Goal: Obtain resource: Download file/media

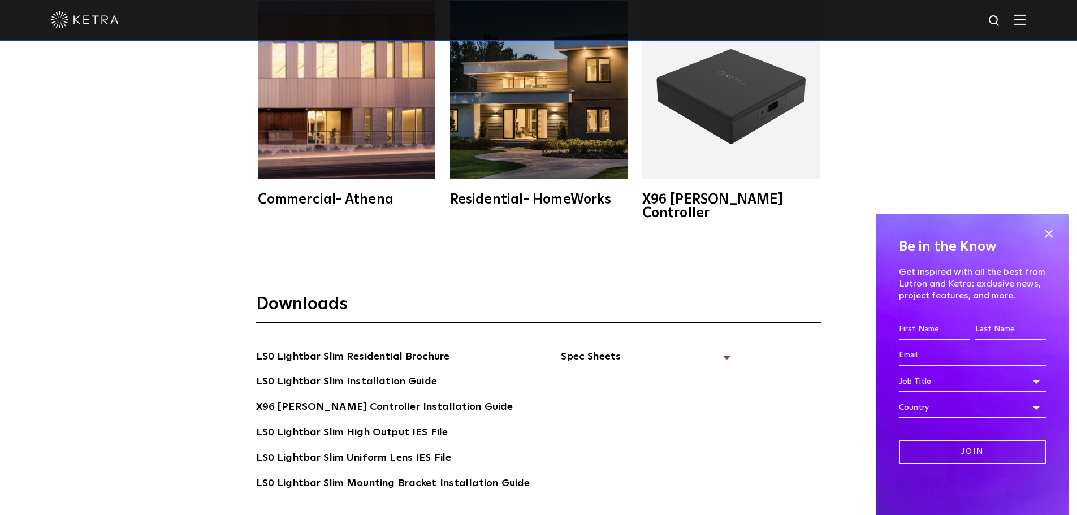
scroll to position [2149, 0]
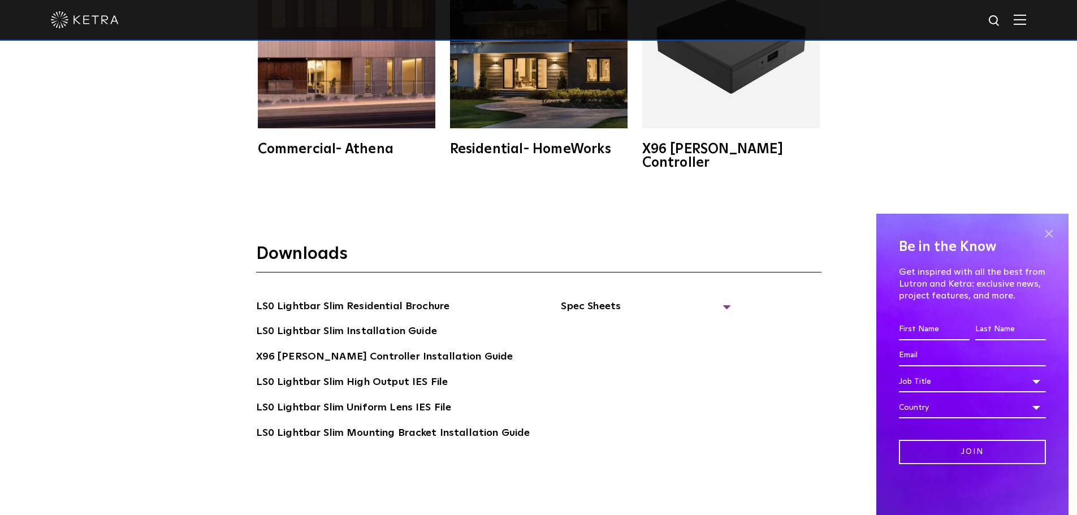
click at [1051, 234] on span at bounding box center [1048, 233] width 17 height 17
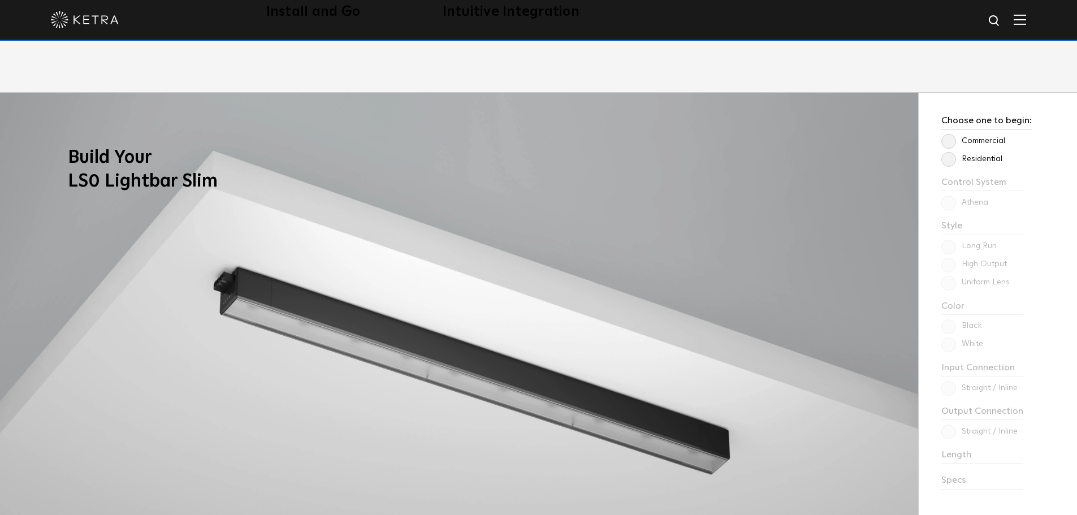
scroll to position [735, 0]
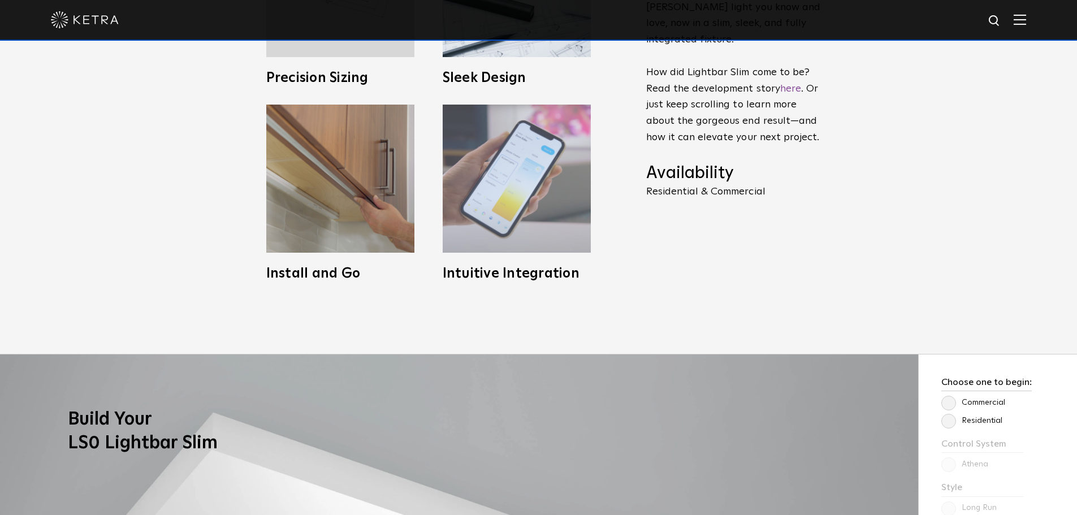
scroll to position [679, 0]
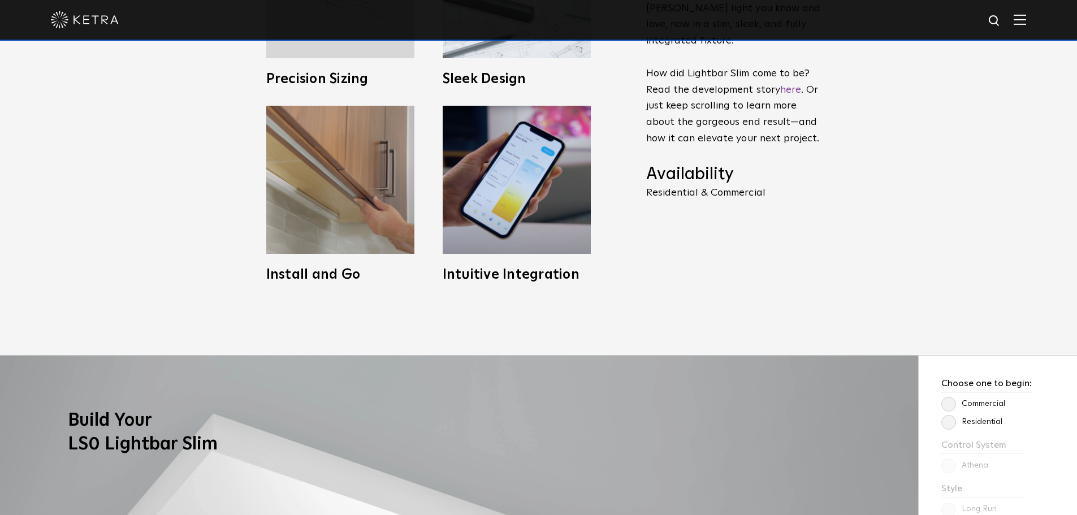
drag, startPoint x: 511, startPoint y: 53, endPoint x: 513, endPoint y: 59, distance: 6.4
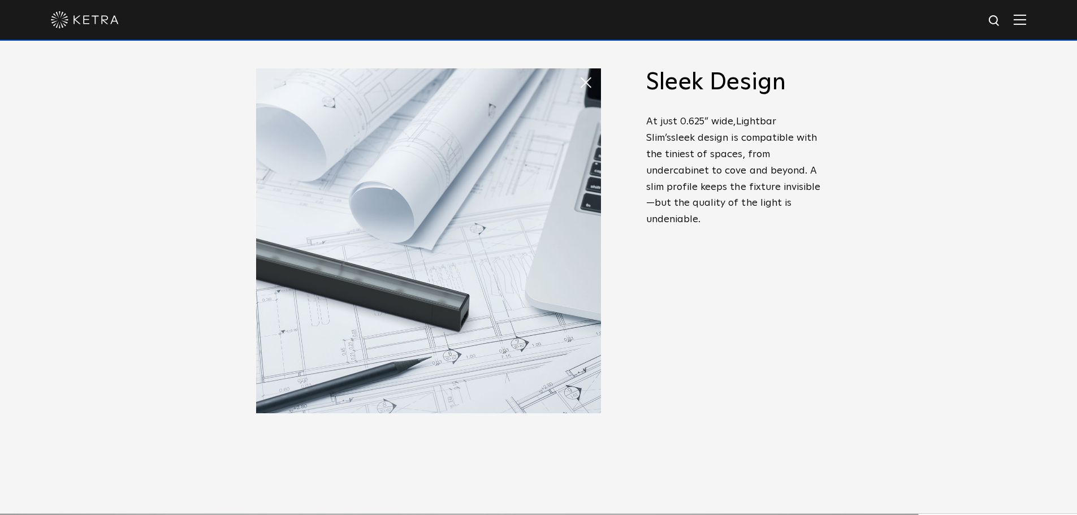
scroll to position [452, 0]
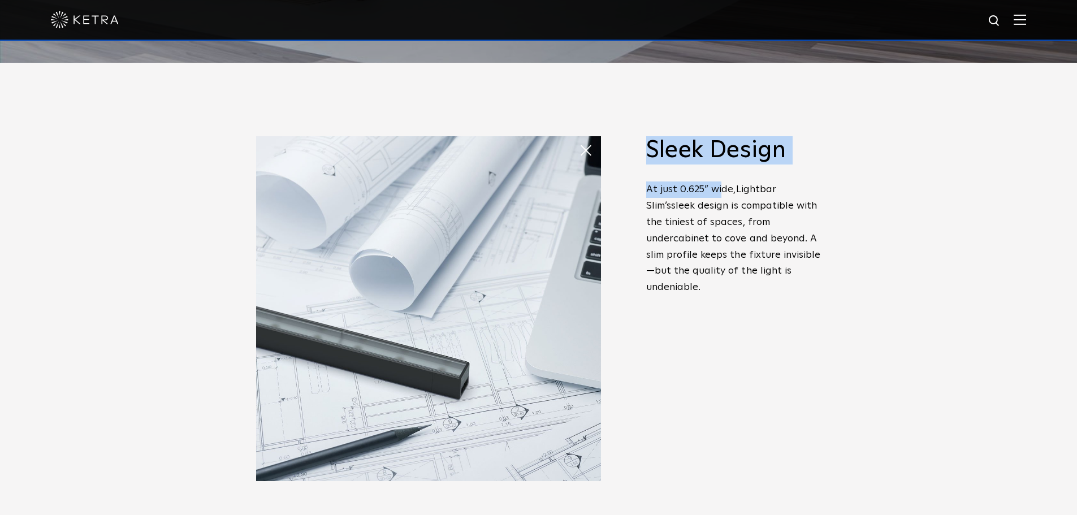
drag, startPoint x: 645, startPoint y: 193, endPoint x: 721, endPoint y: 195, distance: 75.8
click at [721, 195] on span "Slim Profile, Full Power Meet Lightbar Slim. It’s the stunning [PERSON_NAME] li…" at bounding box center [725, 321] width 192 height 371
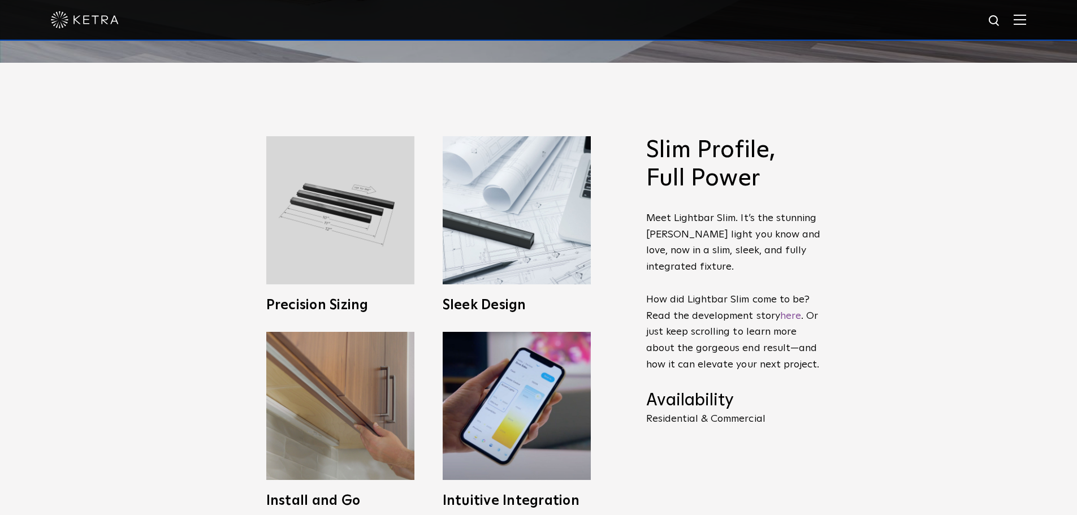
click at [721, 193] on h2 "Slim Profile, Full Power" at bounding box center [733, 164] width 175 height 57
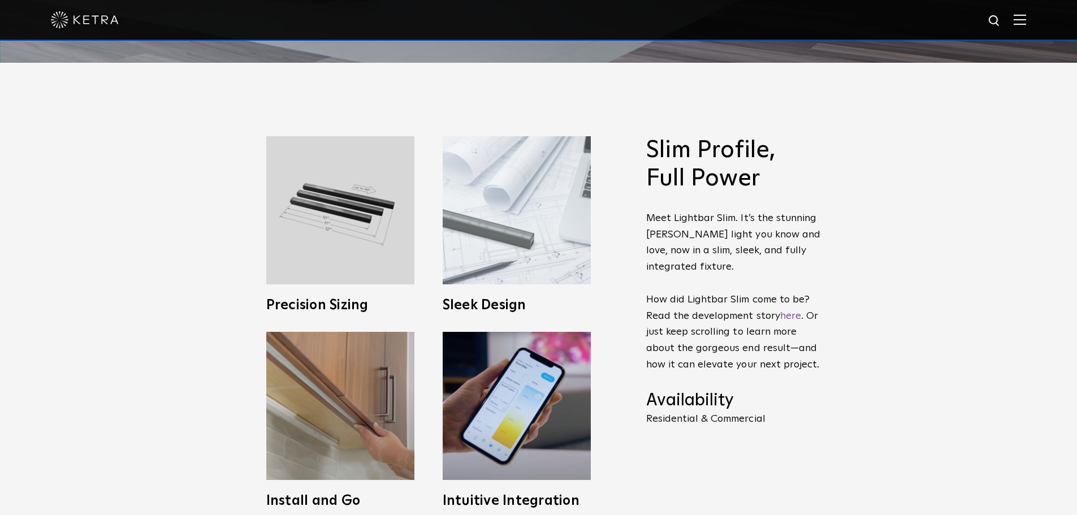
click at [476, 166] on img at bounding box center [517, 210] width 148 height 148
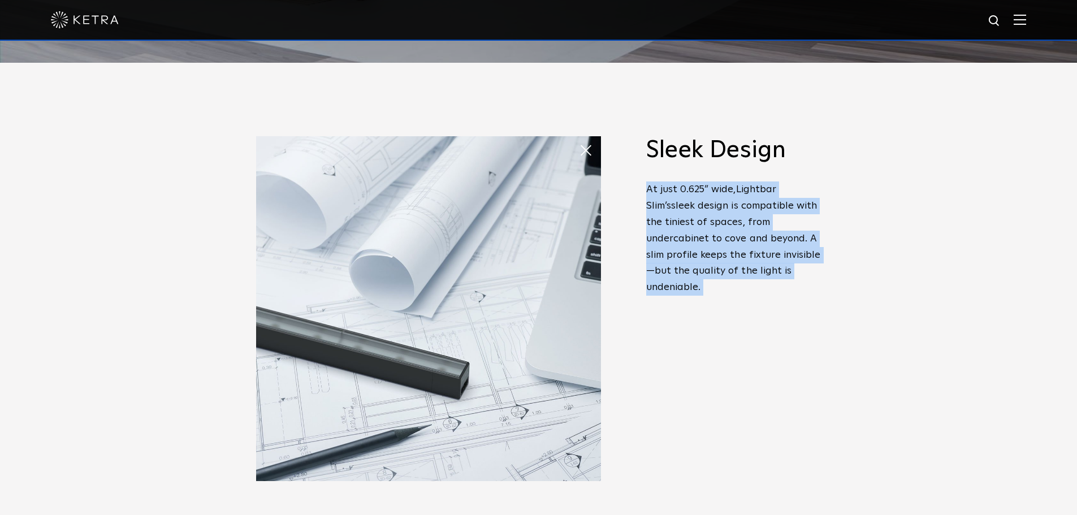
drag, startPoint x: 647, startPoint y: 192, endPoint x: 777, endPoint y: 295, distance: 165.8
click at [803, 282] on p "At just 0.6 2 5” wide, Lightbar Slim’s sleek design is compatible with the tini…" at bounding box center [733, 239] width 175 height 114
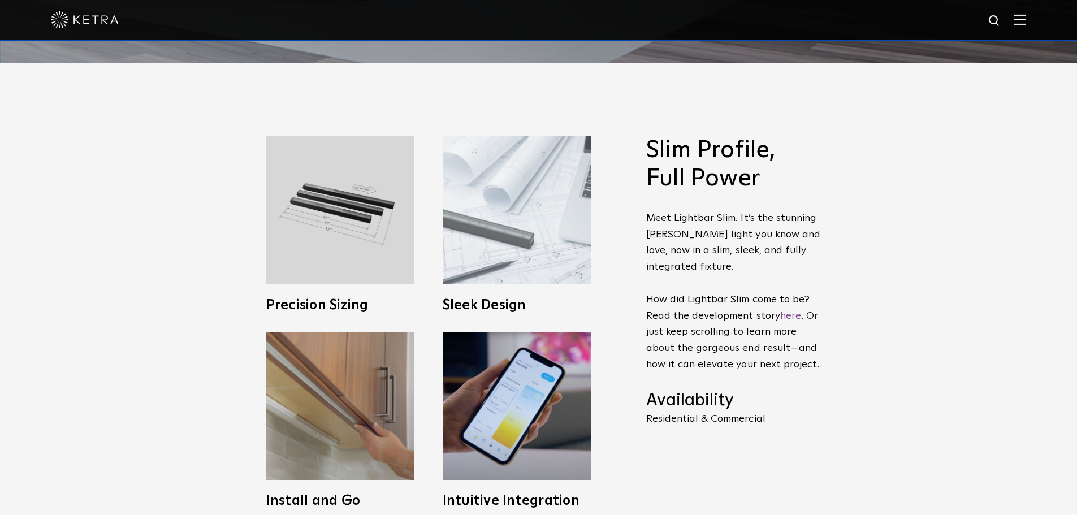
click at [500, 253] on img at bounding box center [517, 210] width 148 height 148
drag, startPoint x: 719, startPoint y: 243, endPoint x: 530, endPoint y: 215, distance: 190.9
click at [531, 215] on img at bounding box center [517, 210] width 148 height 148
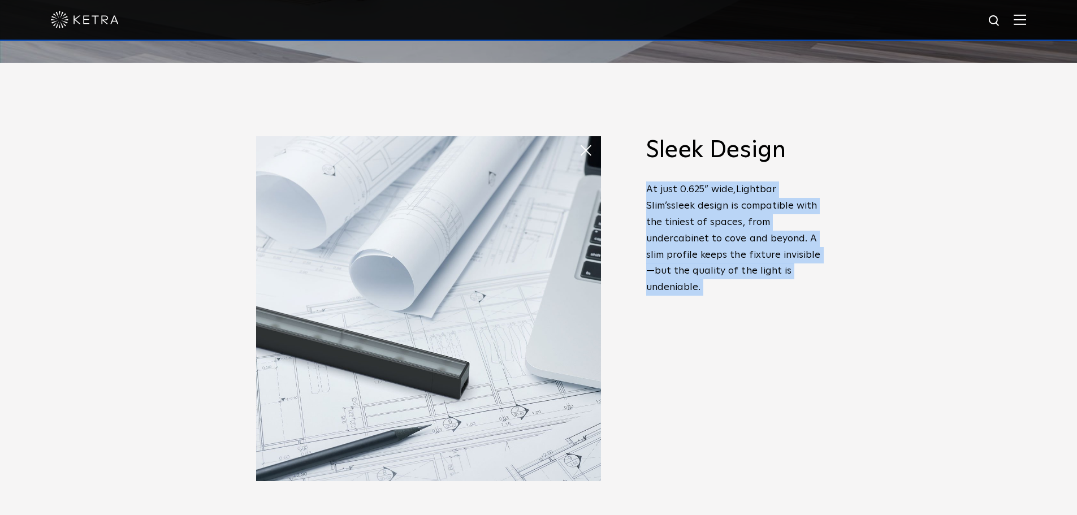
click at [892, 339] on div "Slim Profile, Full Power Meet Lightbar Slim. It’s the stunning [PERSON_NAME] li…" at bounding box center [538, 322] width 1077 height 518
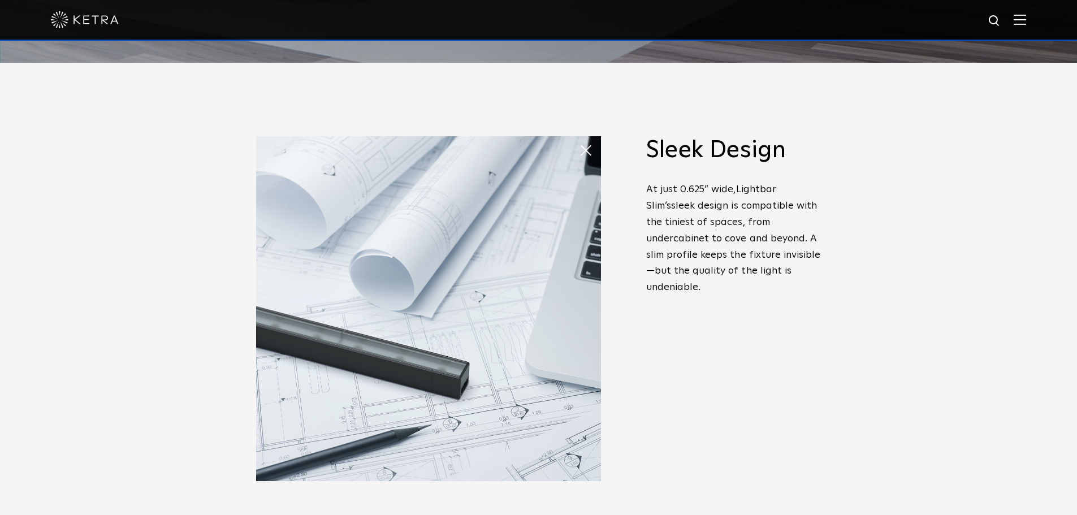
click at [892, 339] on div "Slim Profile, Full Power Meet Lightbar Slim. It’s the stunning [PERSON_NAME] li…" at bounding box center [538, 322] width 1077 height 518
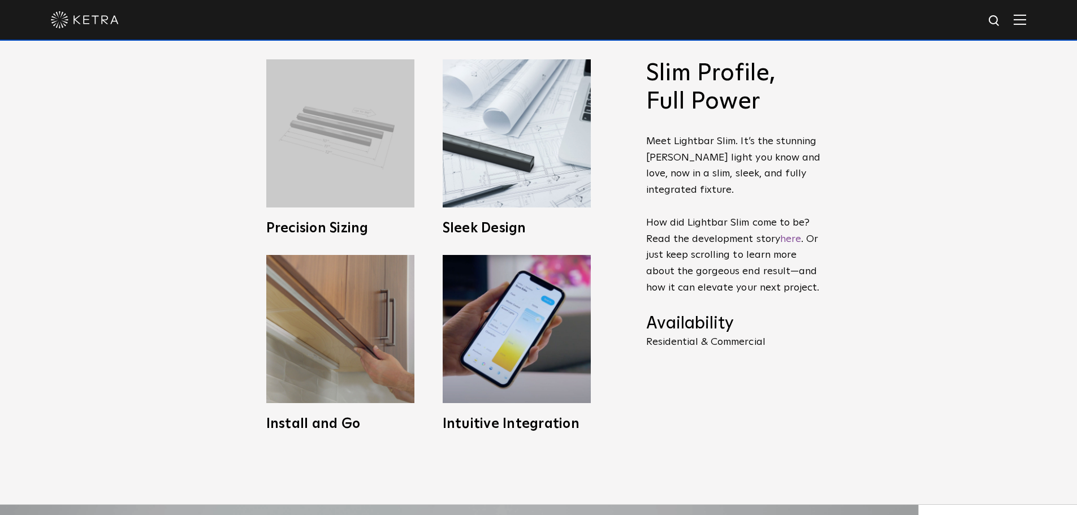
scroll to position [509, 0]
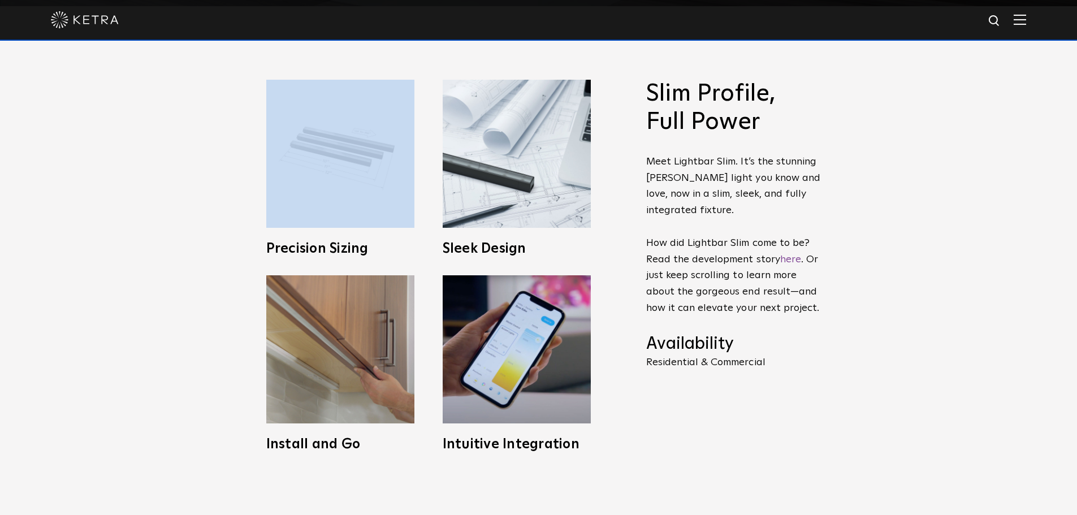
drag, startPoint x: 314, startPoint y: 172, endPoint x: 377, endPoint y: 178, distance: 63.0
click at [314, 172] on img at bounding box center [340, 154] width 148 height 148
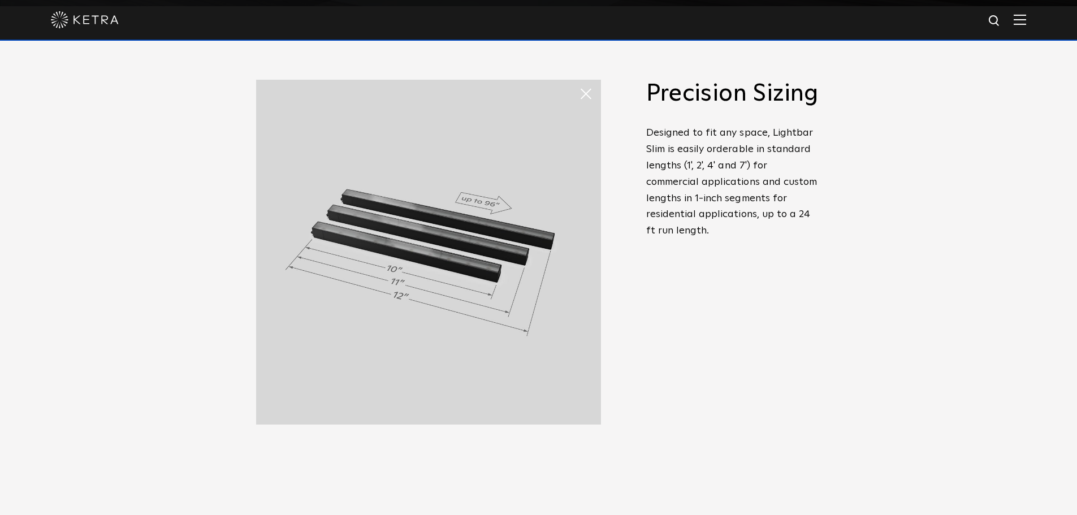
click at [580, 97] on span at bounding box center [590, 94] width 23 height 23
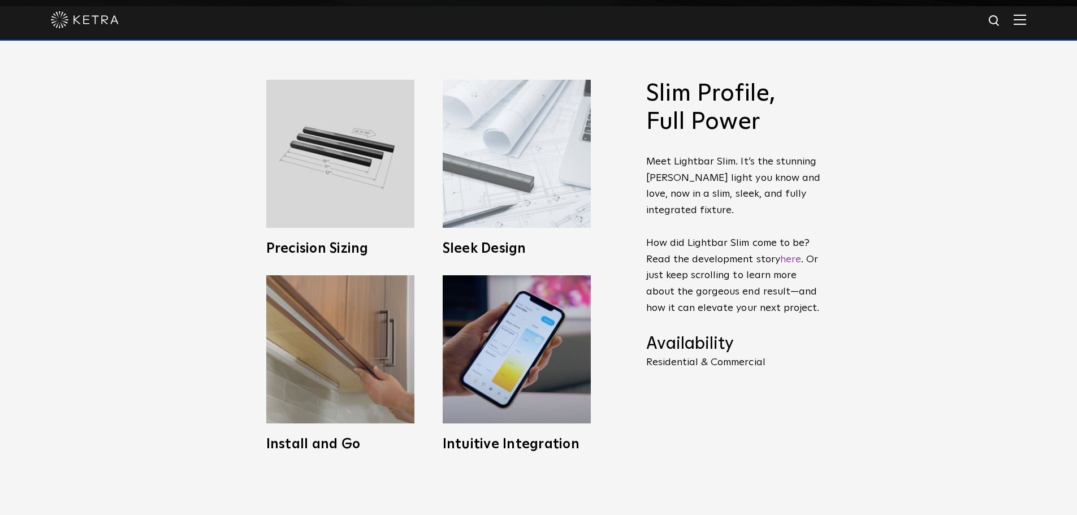
click at [492, 140] on img at bounding box center [517, 154] width 148 height 148
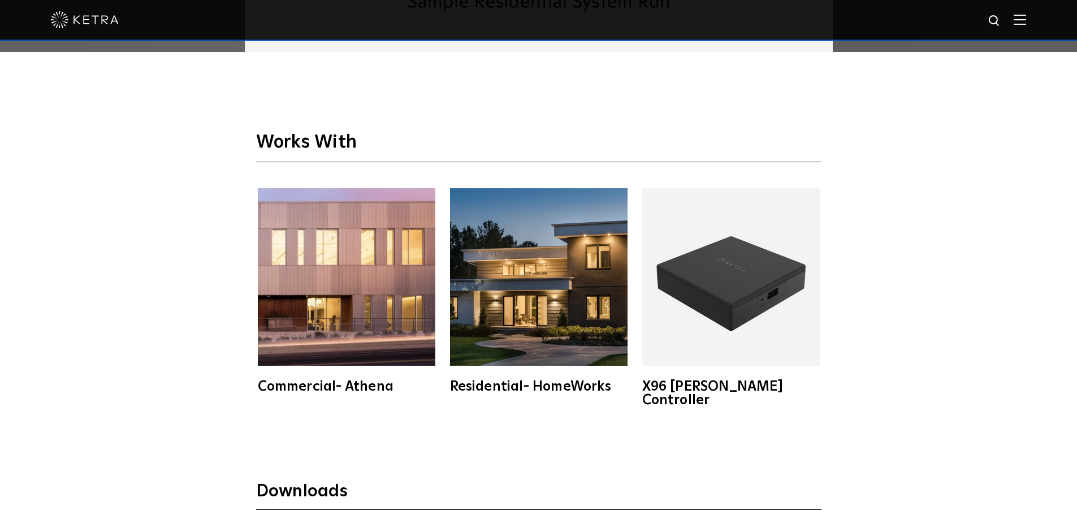
scroll to position [1979, 0]
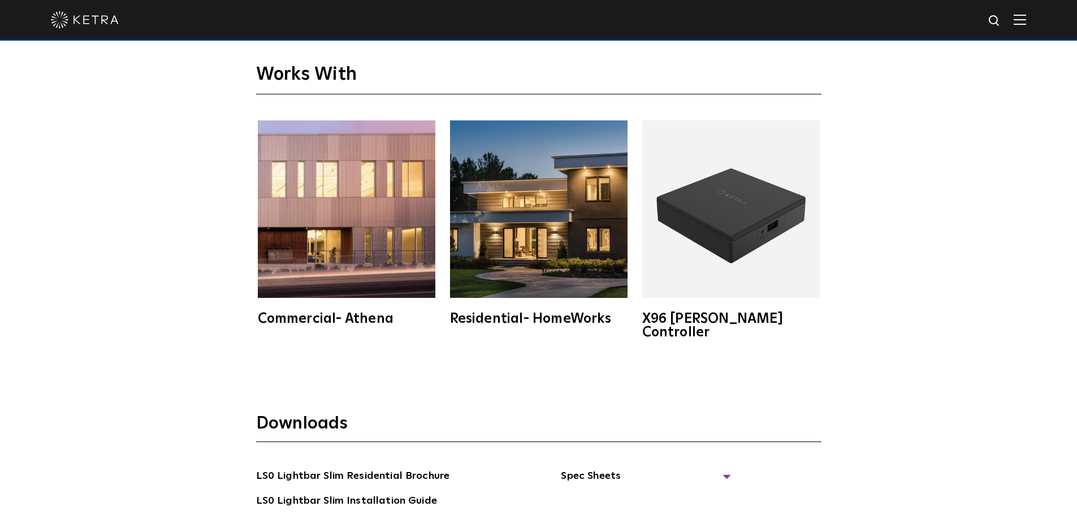
click at [517, 251] on img at bounding box center [539, 209] width 178 height 178
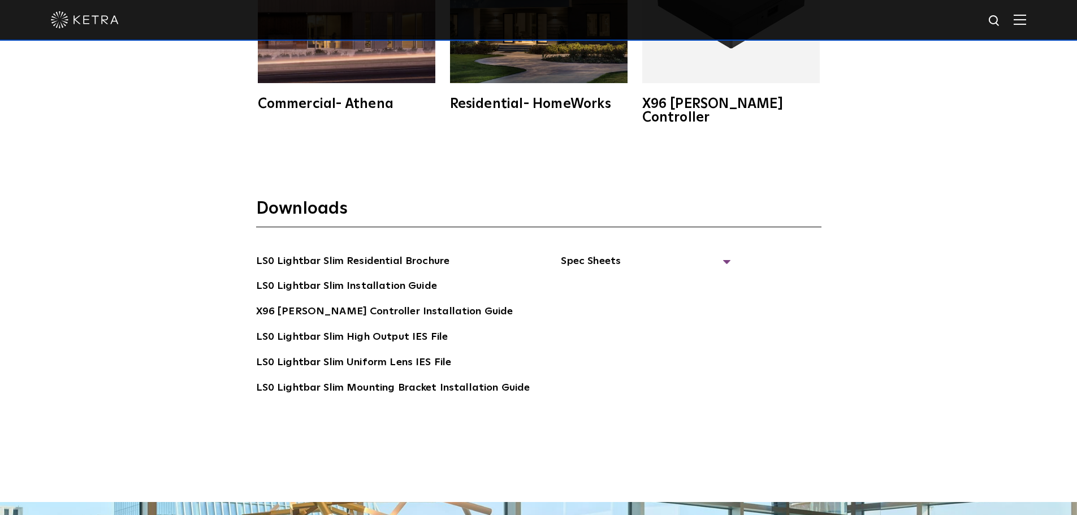
scroll to position [2205, 0]
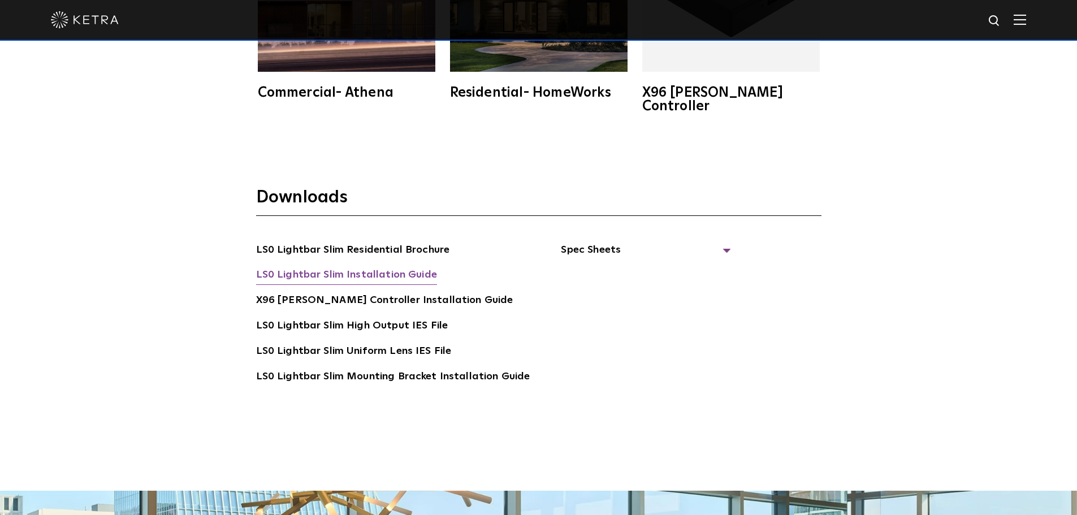
click at [384, 267] on link "LS0 Lightbar Slim Installation Guide" at bounding box center [346, 276] width 181 height 18
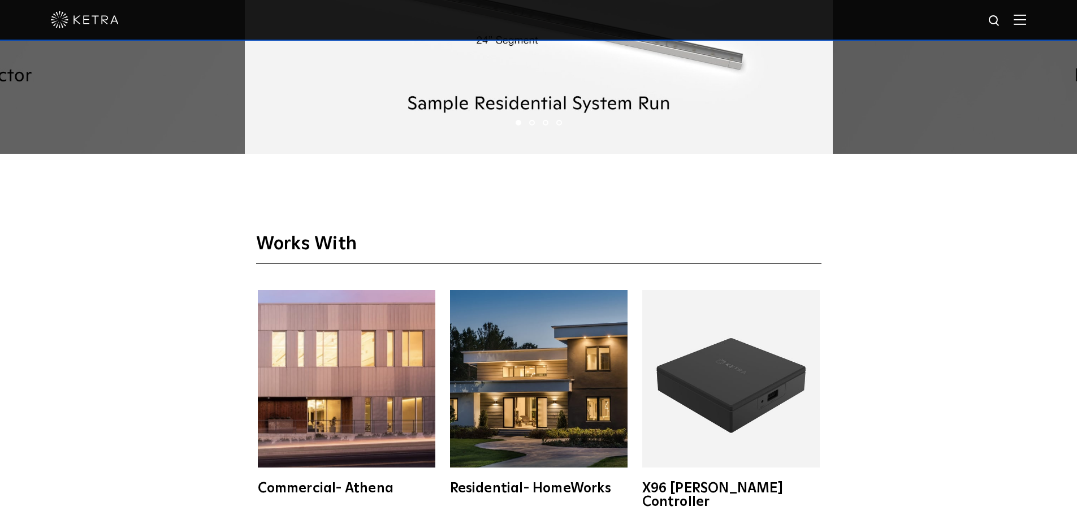
scroll to position [1470, 0]
